Goal: Task Accomplishment & Management: Manage account settings

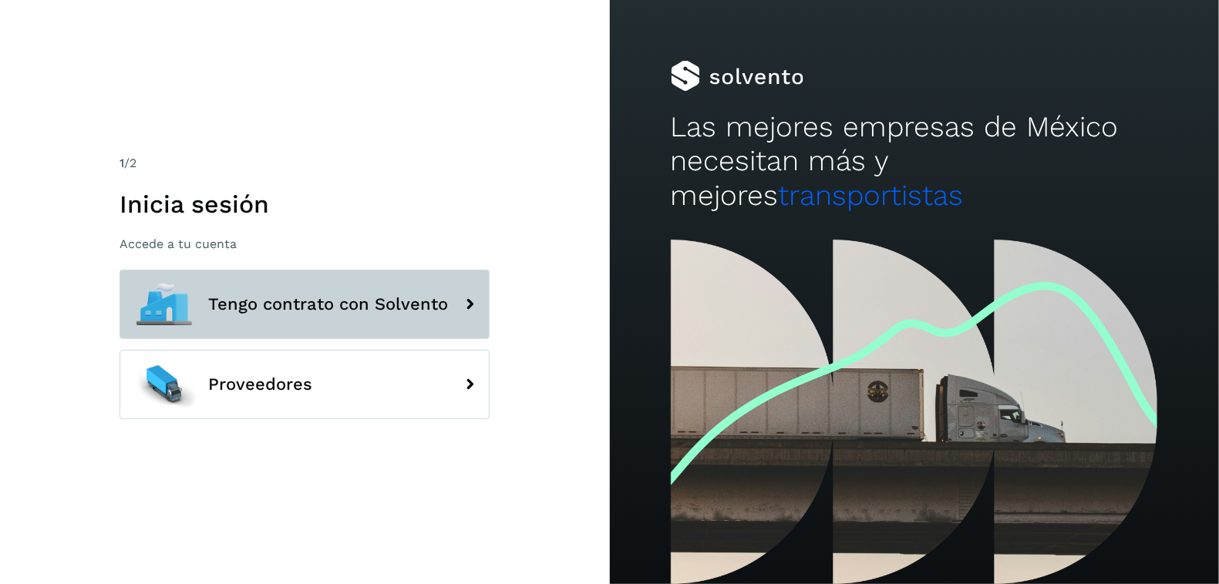
click at [429, 287] on button "Tengo contrato con Solvento" at bounding box center [304, 304] width 370 height 69
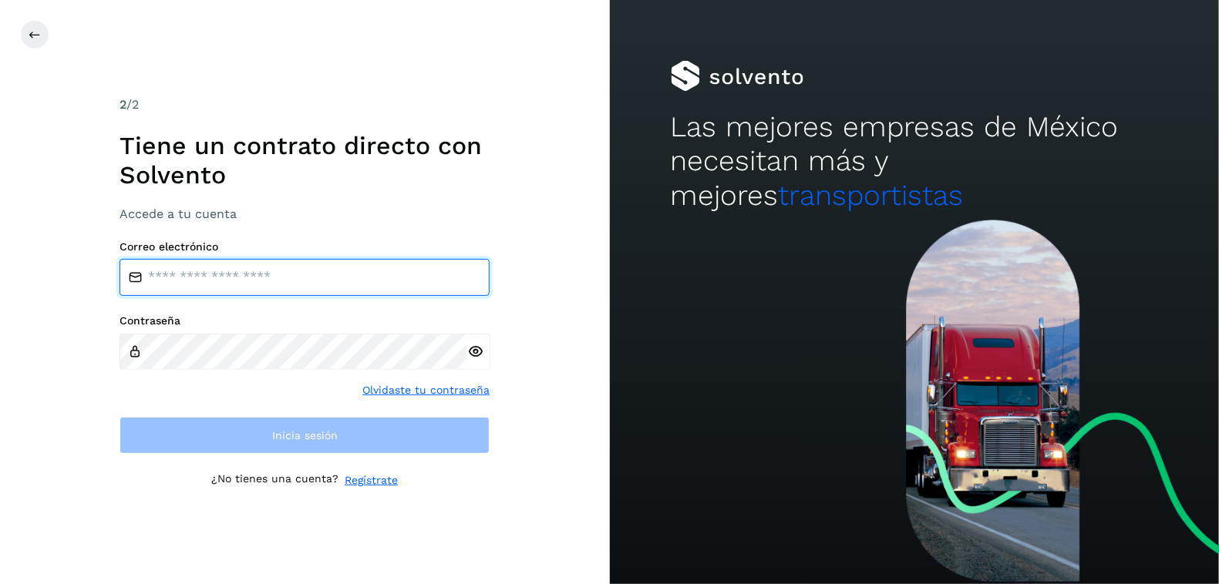
type input "**********"
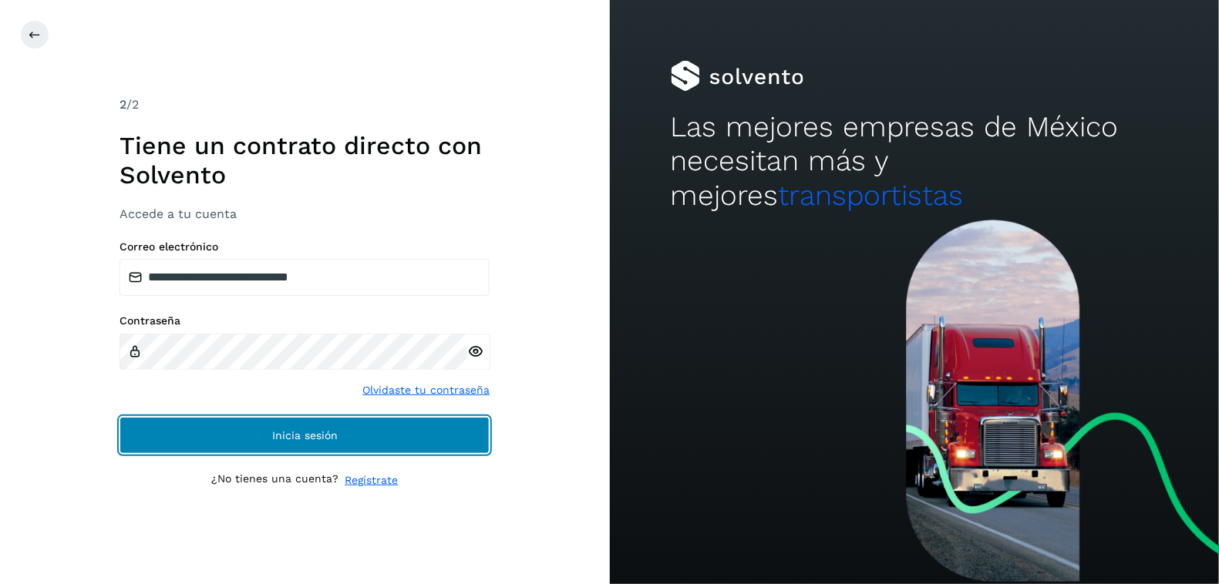
click at [312, 439] on span "Inicia sesión" at bounding box center [305, 435] width 66 height 11
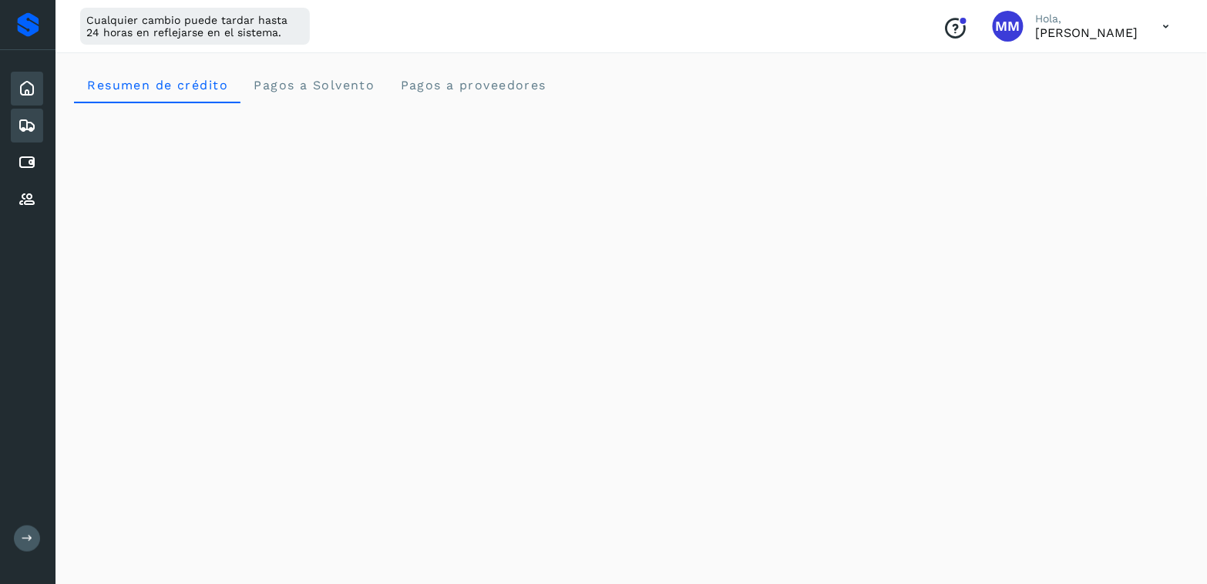
click at [23, 128] on icon at bounding box center [27, 125] width 19 height 19
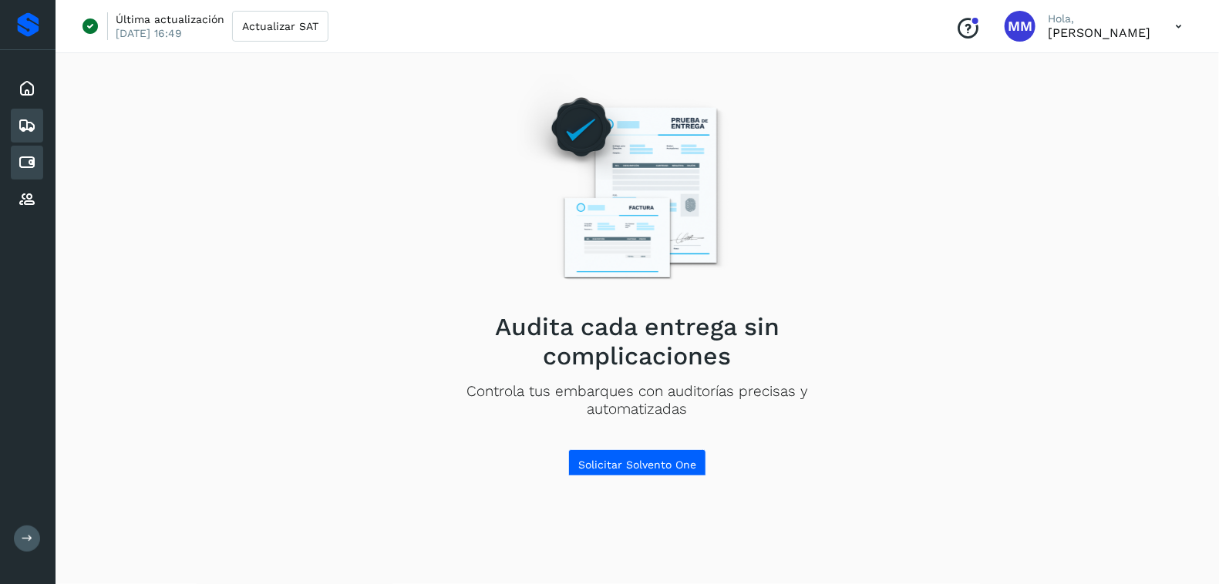
click at [27, 165] on icon at bounding box center [27, 162] width 19 height 19
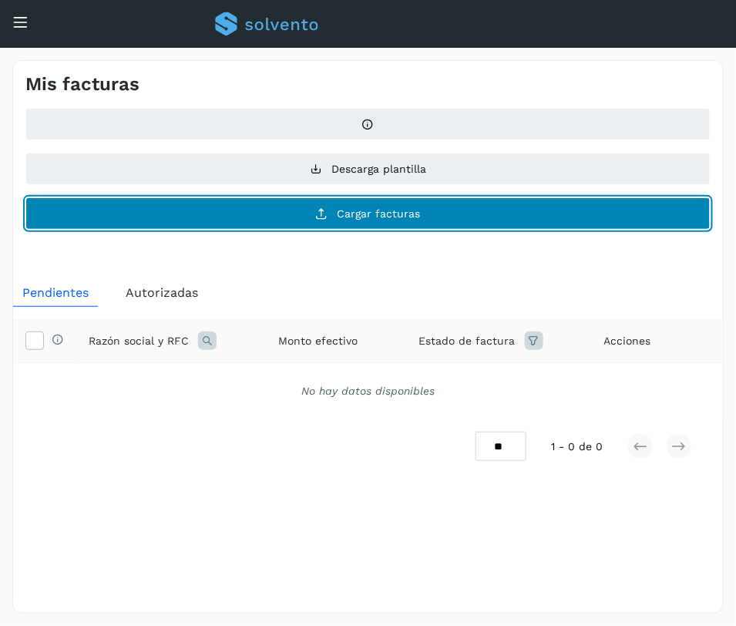
click at [419, 204] on button "Cargar facturas" at bounding box center [367, 213] width 685 height 32
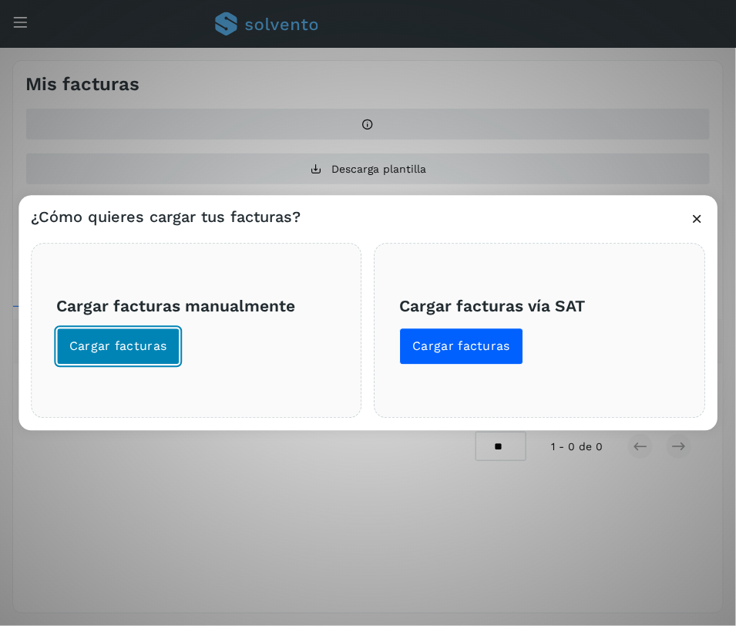
click at [136, 355] on button "Cargar facturas" at bounding box center [118, 346] width 124 height 37
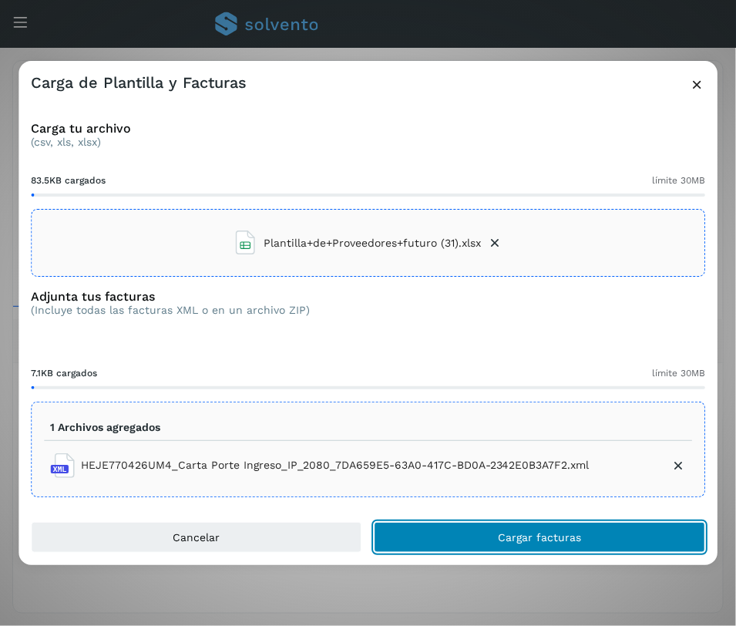
click at [485, 533] on button "Cargar facturas" at bounding box center [540, 537] width 331 height 31
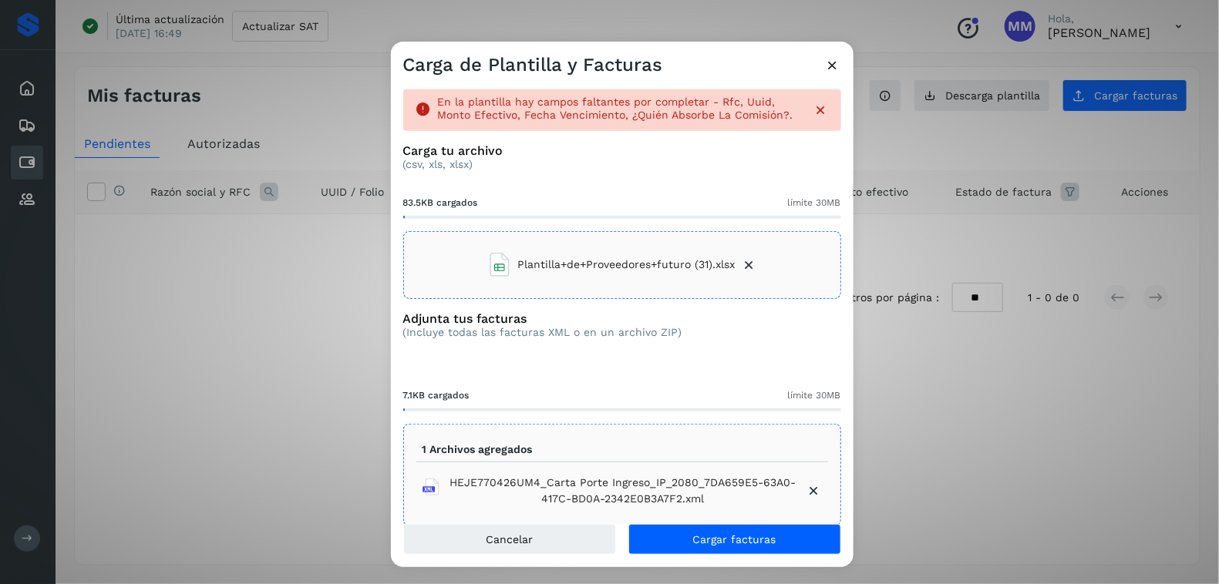
click at [664, 268] on span "Plantilla+de+Proveedores+futuro (31).xlsx" at bounding box center [626, 265] width 217 height 16
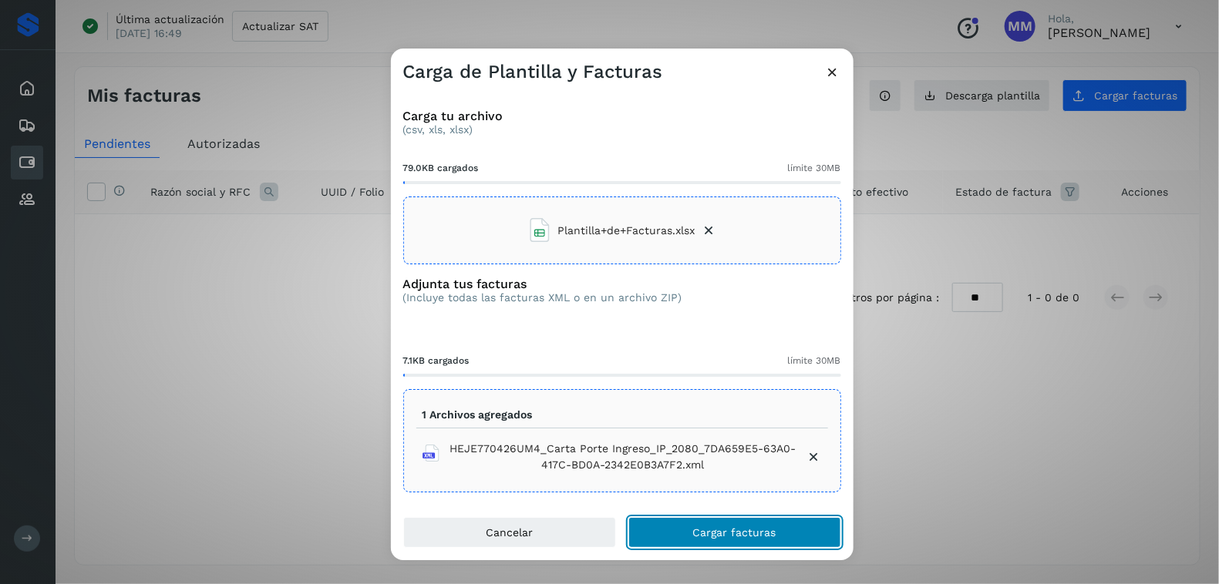
click at [731, 539] on button "Cargar facturas" at bounding box center [734, 532] width 213 height 31
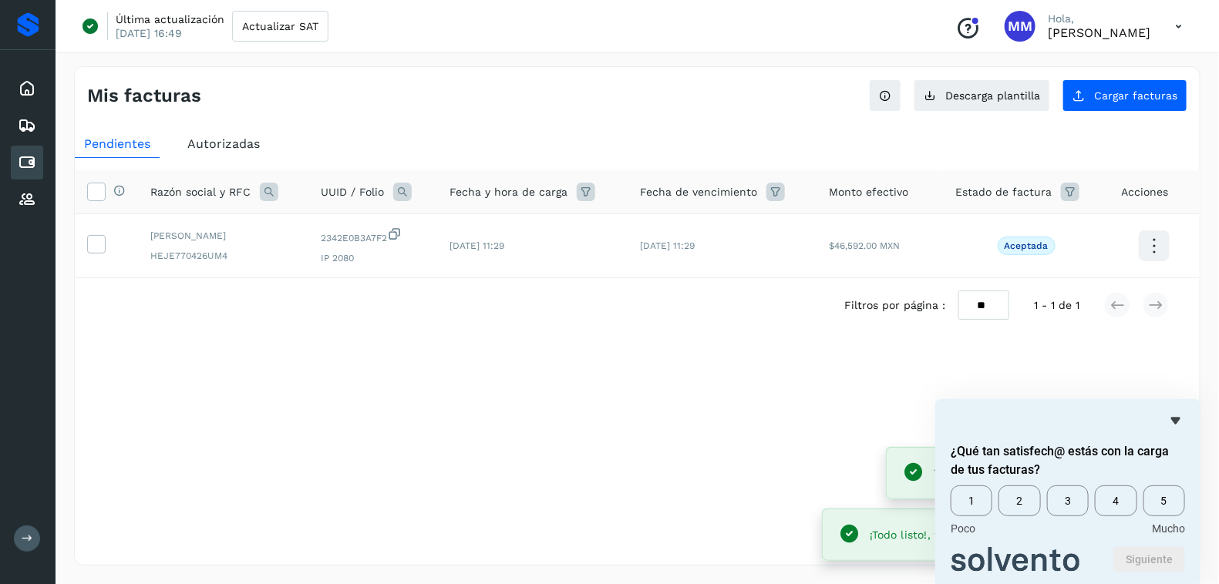
click at [1176, 421] on icon "Ocultar encuesta" at bounding box center [1175, 421] width 9 height 7
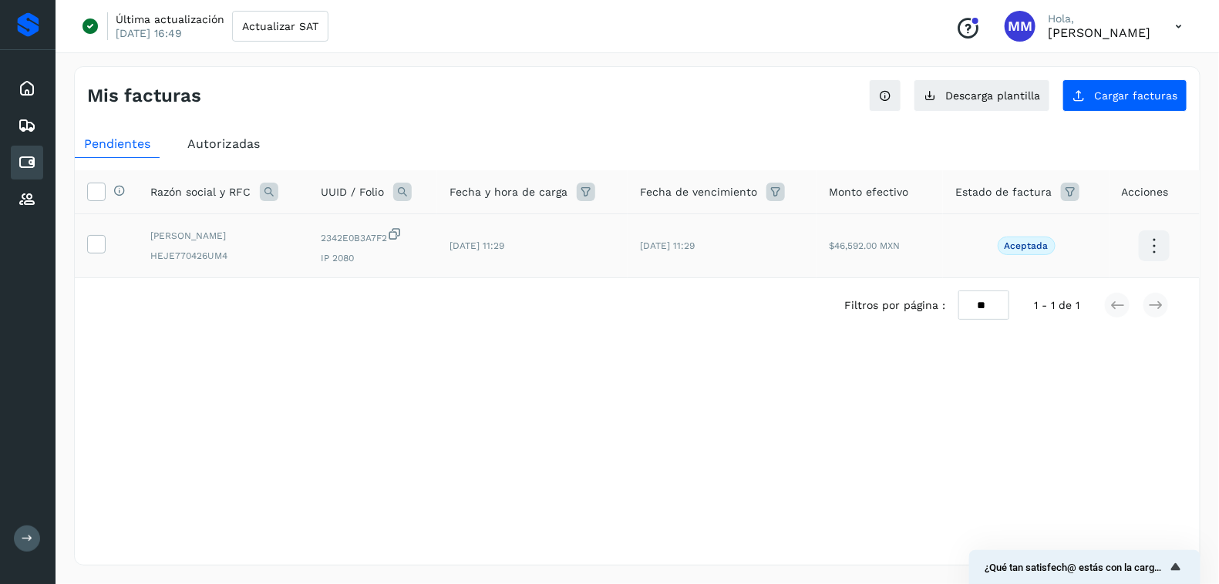
click at [1149, 244] on icon at bounding box center [1154, 246] width 36 height 36
click at [762, 431] on div at bounding box center [609, 292] width 1219 height 584
click at [92, 247] on icon at bounding box center [96, 243] width 16 height 16
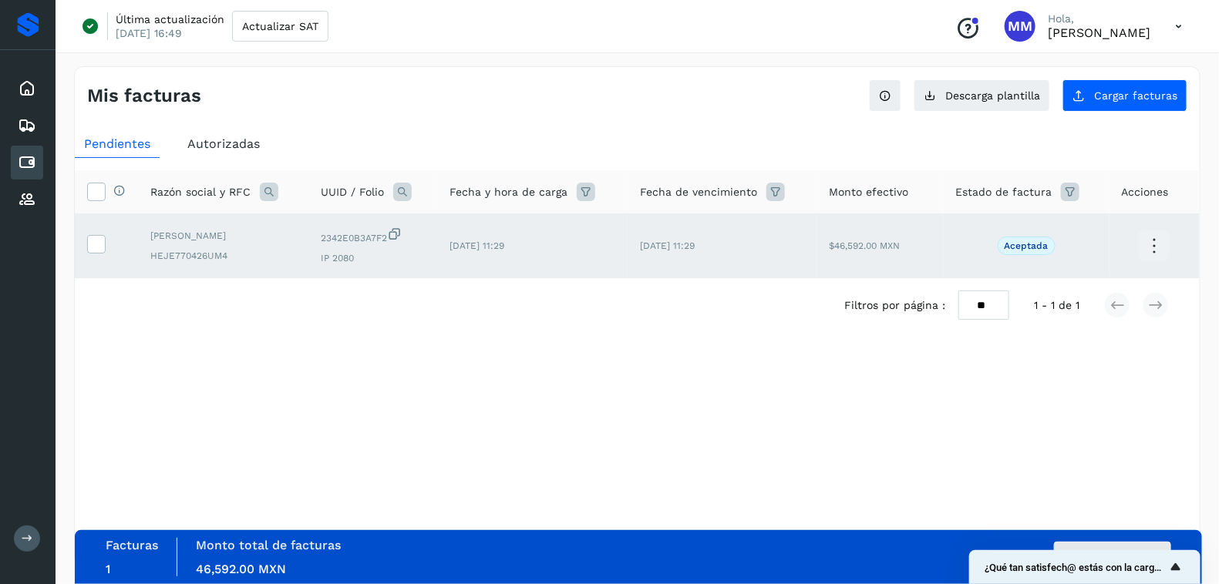
click at [1143, 566] on span "¿Qué tan satisfech@ estás con la carga de tus facturas?" at bounding box center [1075, 568] width 182 height 12
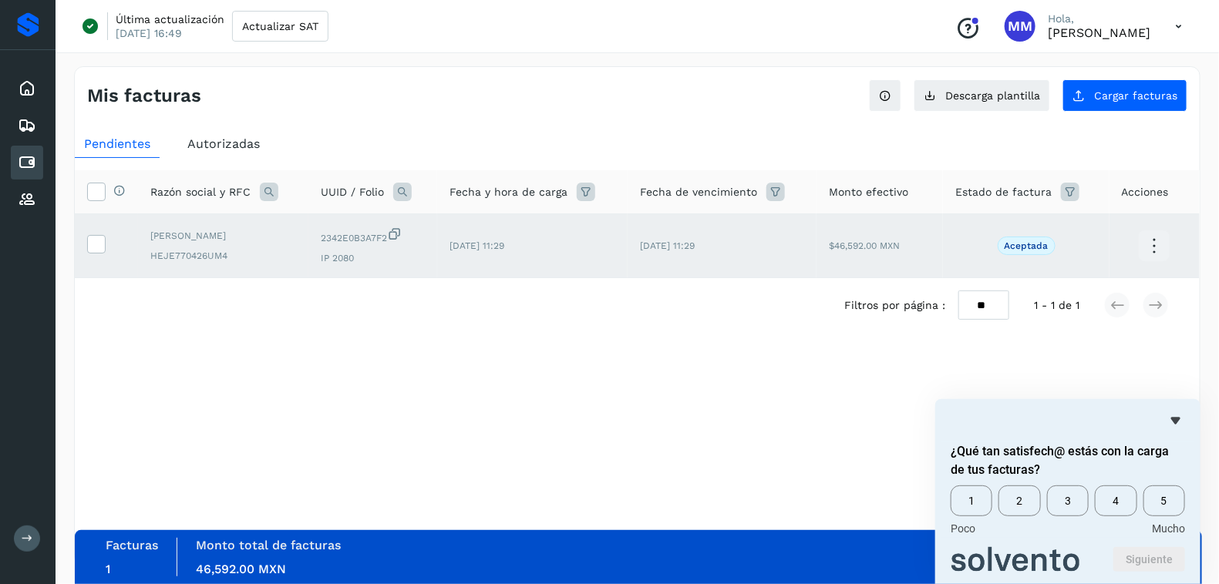
click at [1102, 517] on div "1 2 3 4 5 Poco Mucho" at bounding box center [1067, 510] width 234 height 49
click at [1110, 510] on span "4" at bounding box center [1116, 501] width 42 height 31
click at [1155, 553] on button "Siguiente" at bounding box center [1149, 559] width 72 height 25
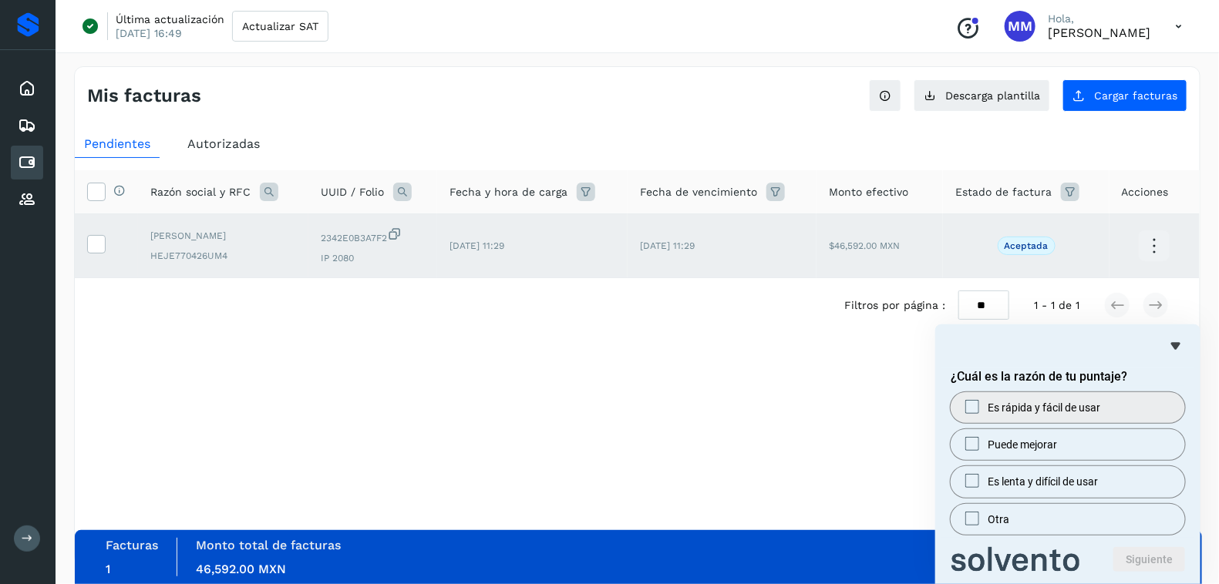
click at [1068, 417] on label "Es rápida y fácil de usar" at bounding box center [1067, 407] width 234 height 31
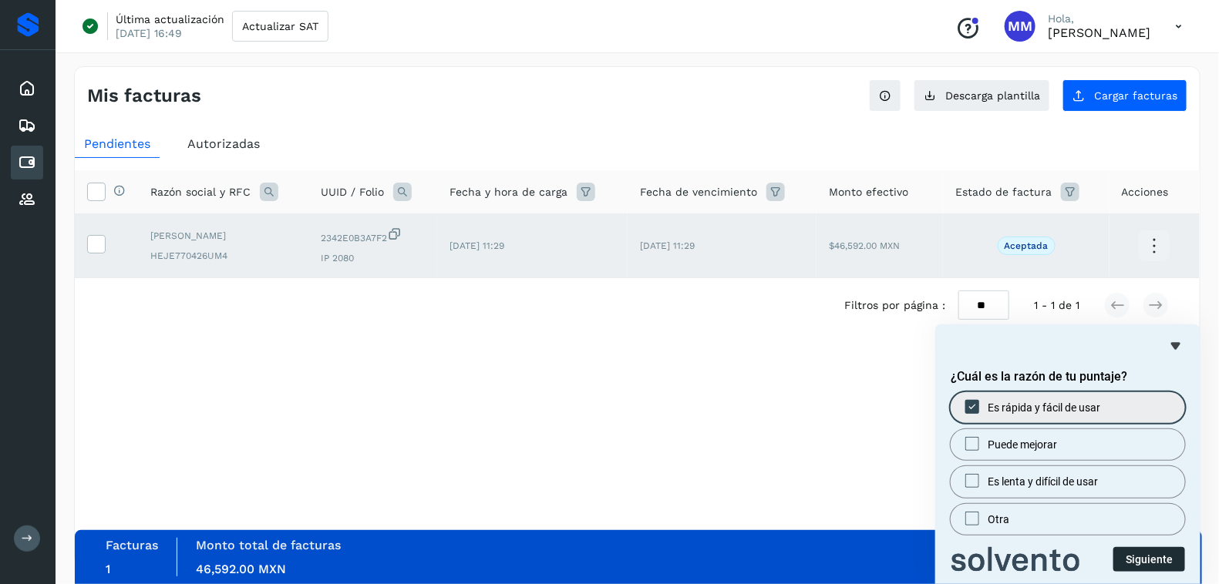
click at [1140, 554] on button "Siguiente" at bounding box center [1149, 559] width 72 height 25
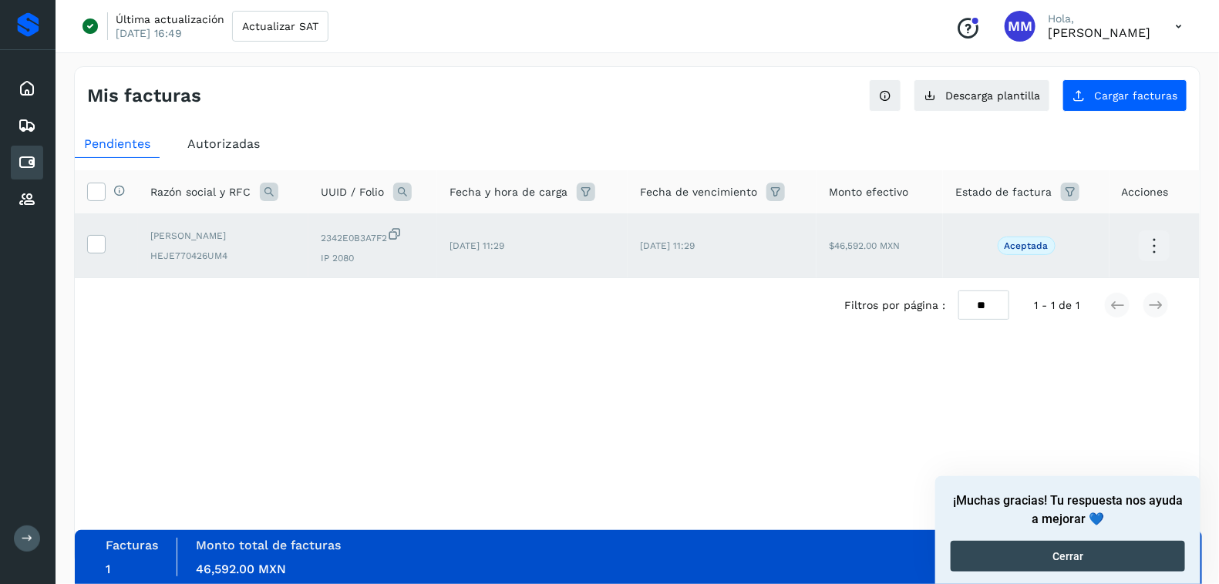
click at [1119, 540] on div "¡Muchas gracias! Tu respuesta nos ayuda a mejorar 💙 Cerrar" at bounding box center [1067, 530] width 234 height 83
click at [1121, 544] on button "Cerrar" at bounding box center [1067, 556] width 234 height 31
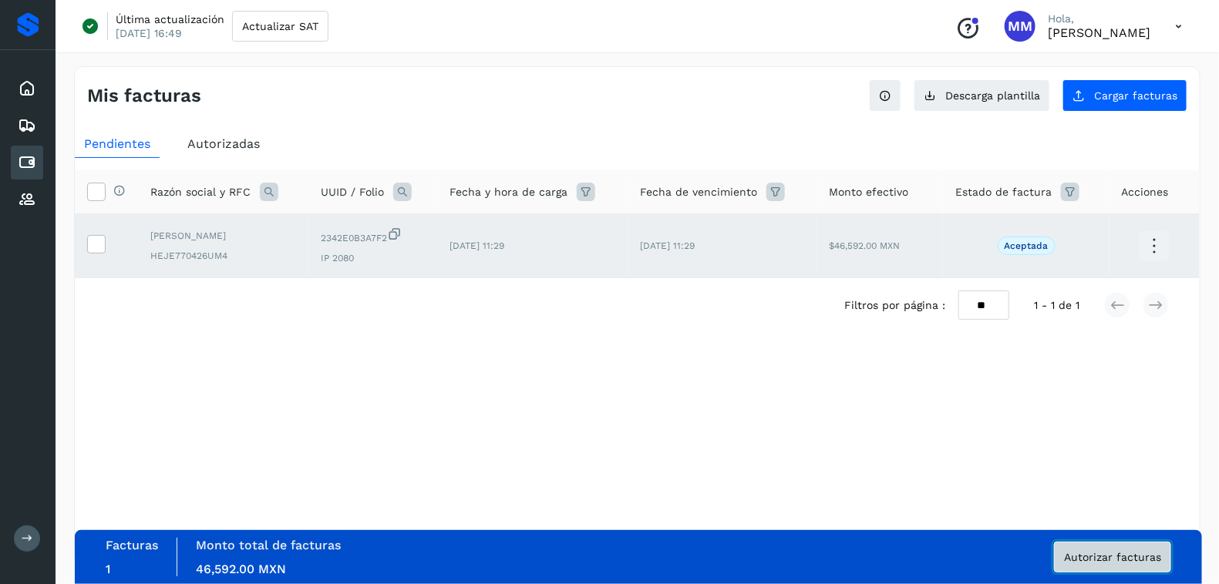
click at [1137, 552] on span "Autorizar facturas" at bounding box center [1112, 557] width 97 height 11
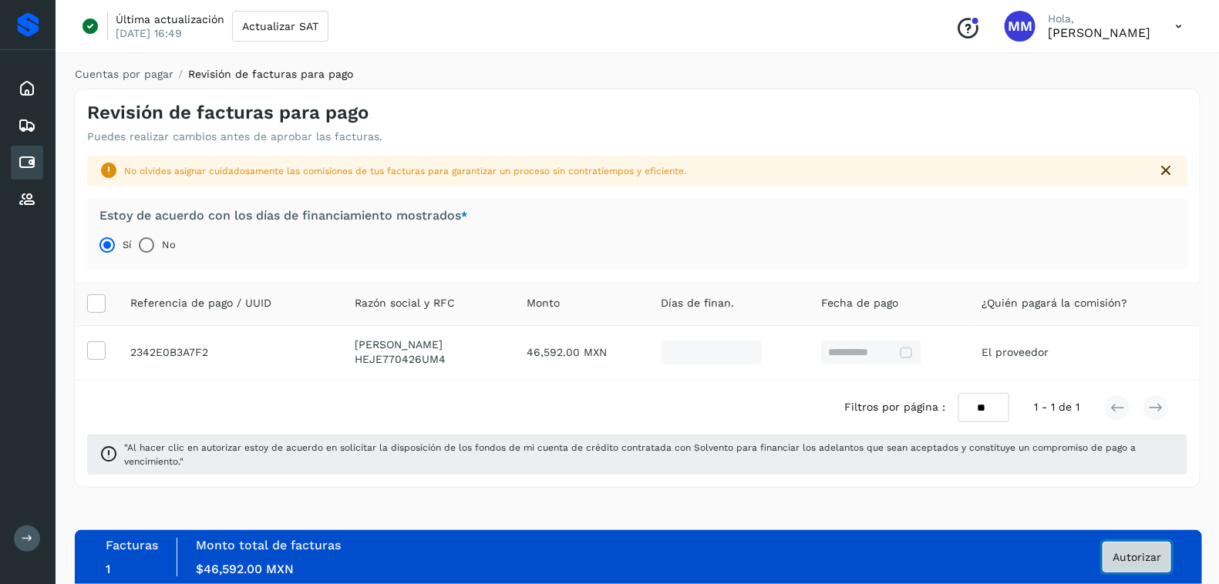
click at [1136, 558] on span "Autorizar" at bounding box center [1136, 557] width 49 height 11
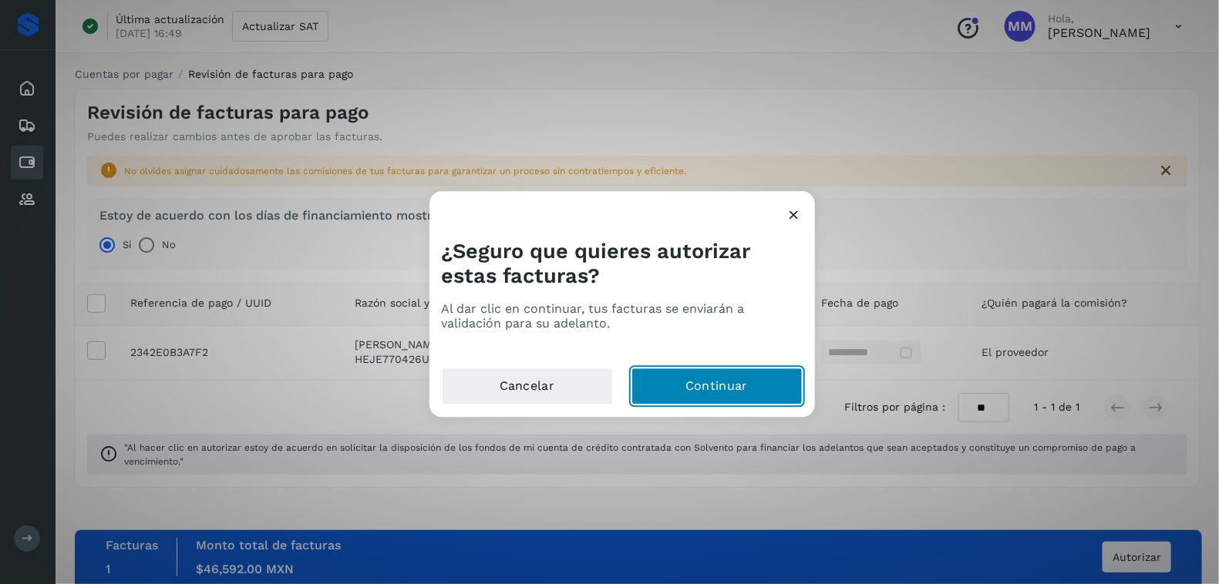
click at [696, 382] on button "Continuar" at bounding box center [716, 386] width 171 height 37
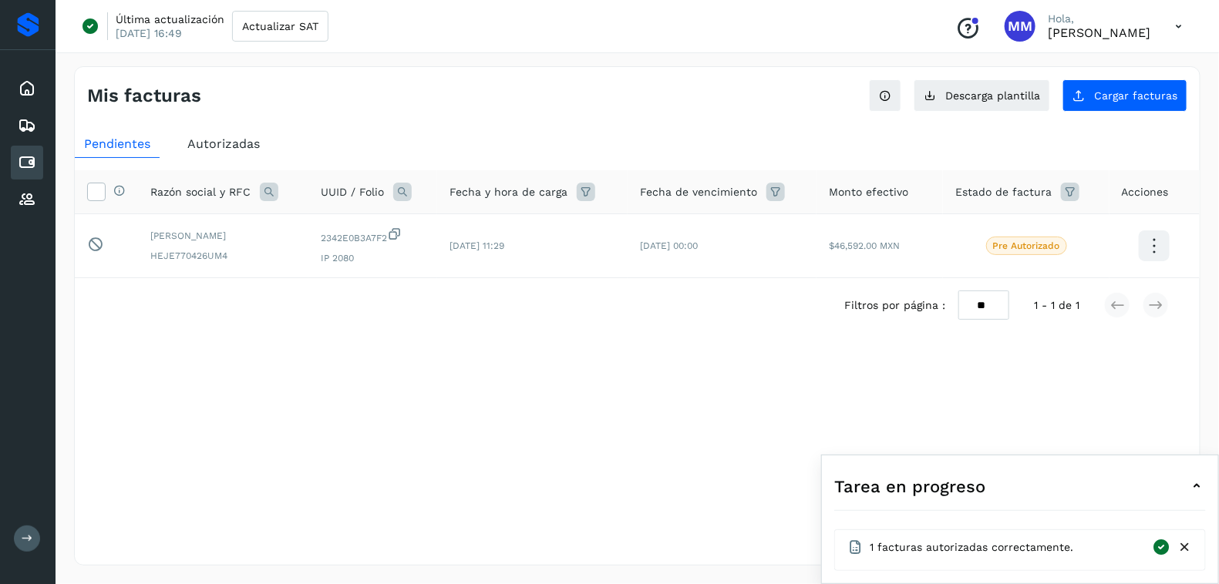
drag, startPoint x: 1068, startPoint y: 368, endPoint x: 1114, endPoint y: 405, distance: 58.8
click at [1068, 368] on div "Selecciona una fecha" at bounding box center [637, 370] width 1125 height 25
click at [1185, 549] on icon at bounding box center [1184, 548] width 16 height 16
click at [82, 193] on th "Selecciona todas las facturas disponibles para autorización" at bounding box center [106, 192] width 63 height 44
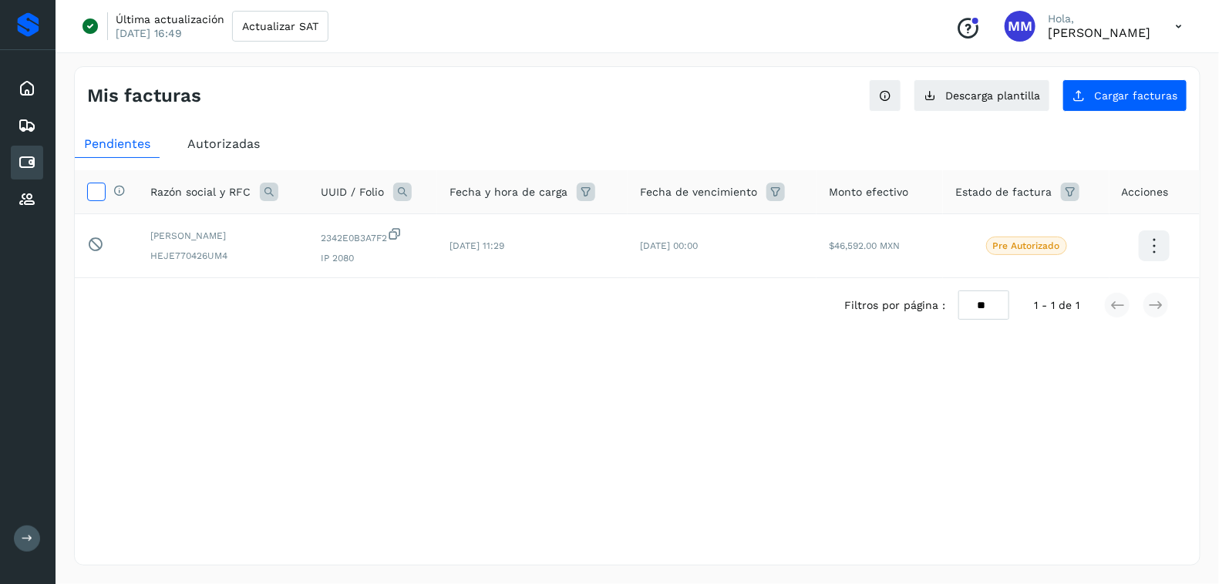
click at [94, 193] on icon at bounding box center [96, 191] width 16 height 16
click at [1153, 259] on icon at bounding box center [1154, 246] width 36 height 36
click at [1048, 425] on div at bounding box center [609, 292] width 1219 height 584
click at [93, 185] on icon at bounding box center [96, 191] width 16 height 16
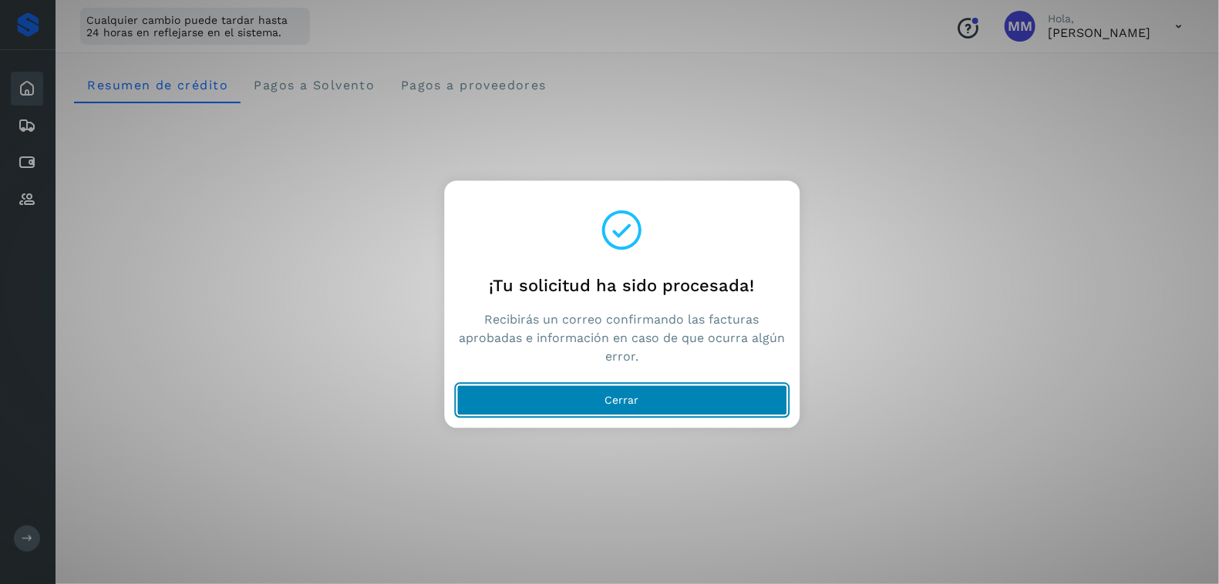
click at [614, 399] on span "Cerrar" at bounding box center [622, 400] width 34 height 11
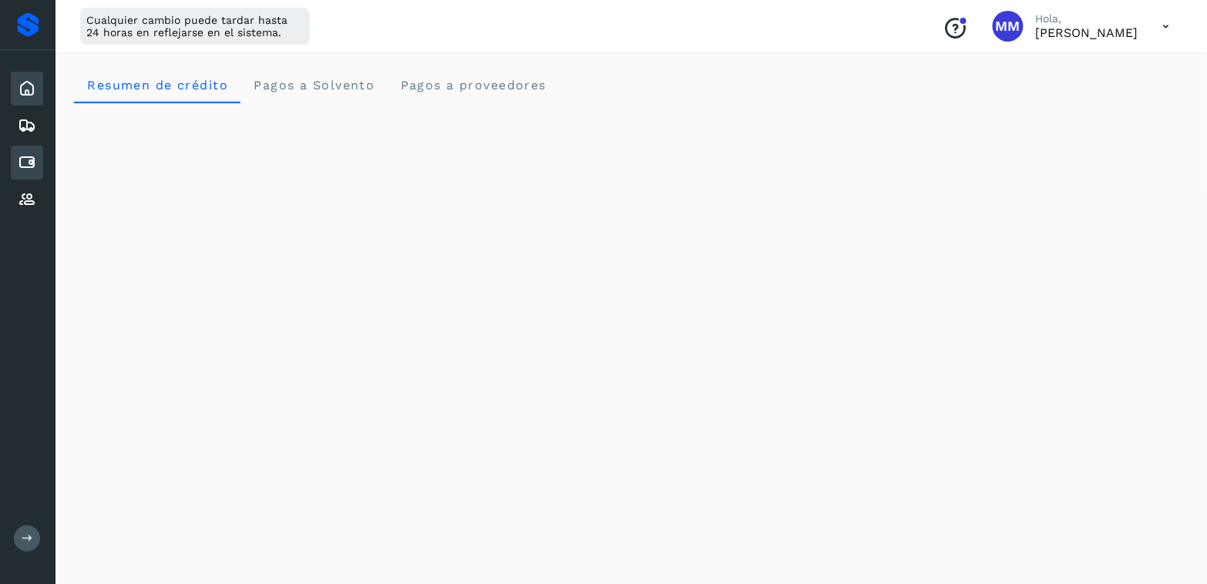
click at [19, 160] on icon at bounding box center [27, 162] width 19 height 19
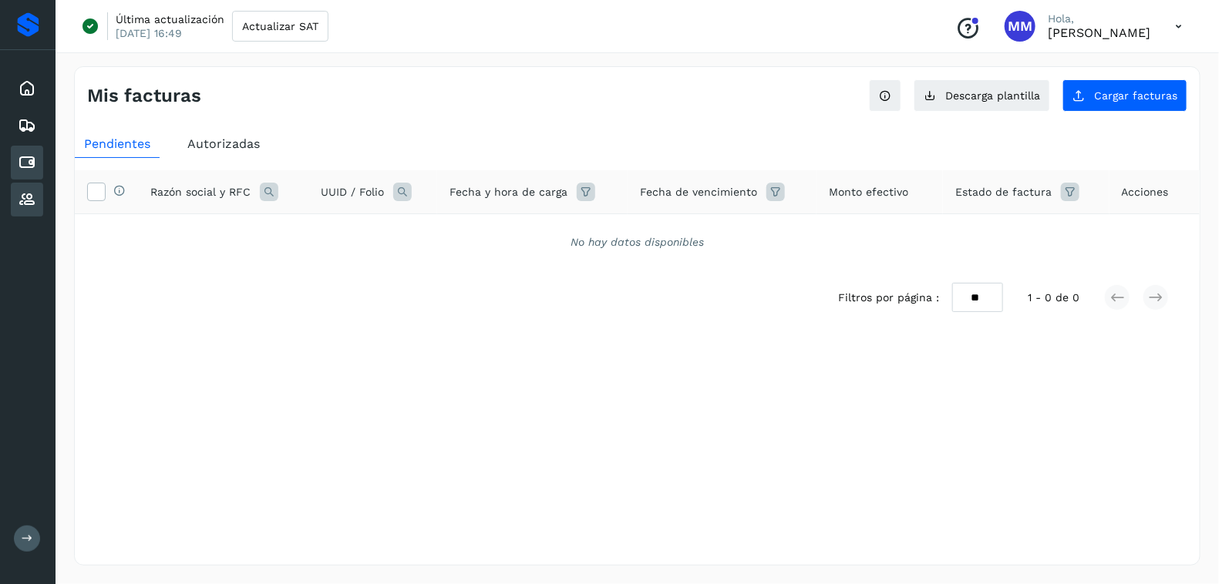
click at [26, 185] on div "Proveedores" at bounding box center [27, 200] width 32 height 34
